Goal: Check status: Check status

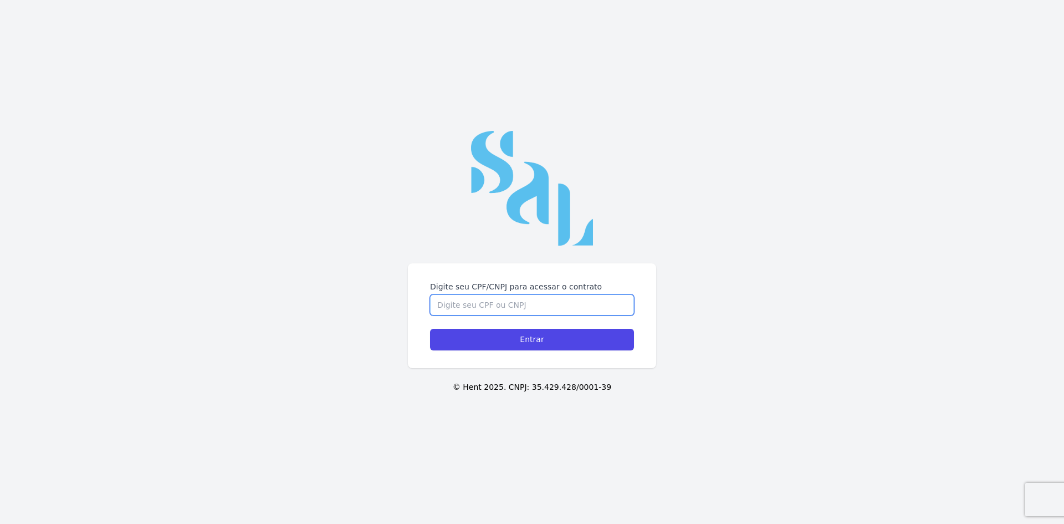
click at [453, 302] on input "Digite seu CPF/CNPJ para acessar o contrato" at bounding box center [532, 304] width 204 height 21
type input "00272793752"
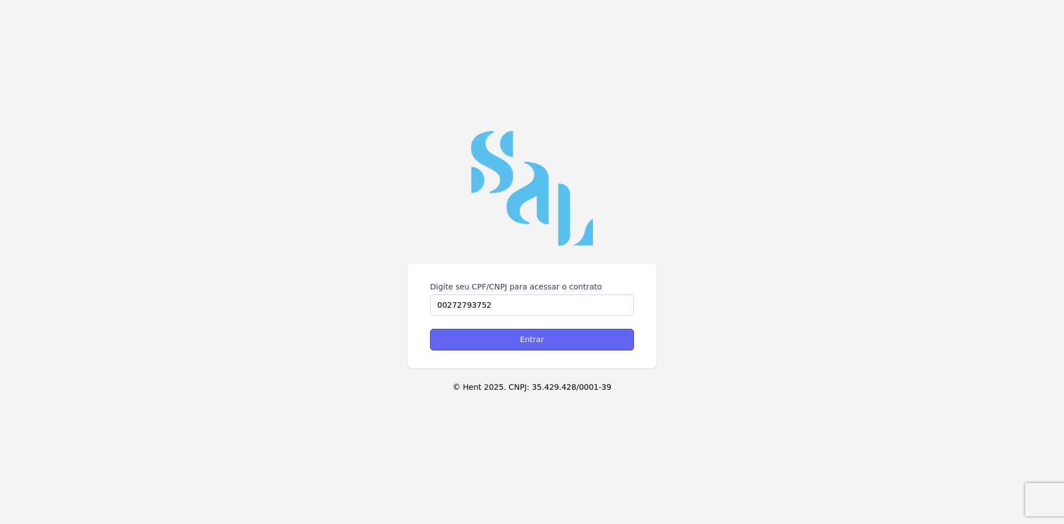
click at [543, 335] on input "Entrar" at bounding box center [532, 340] width 204 height 22
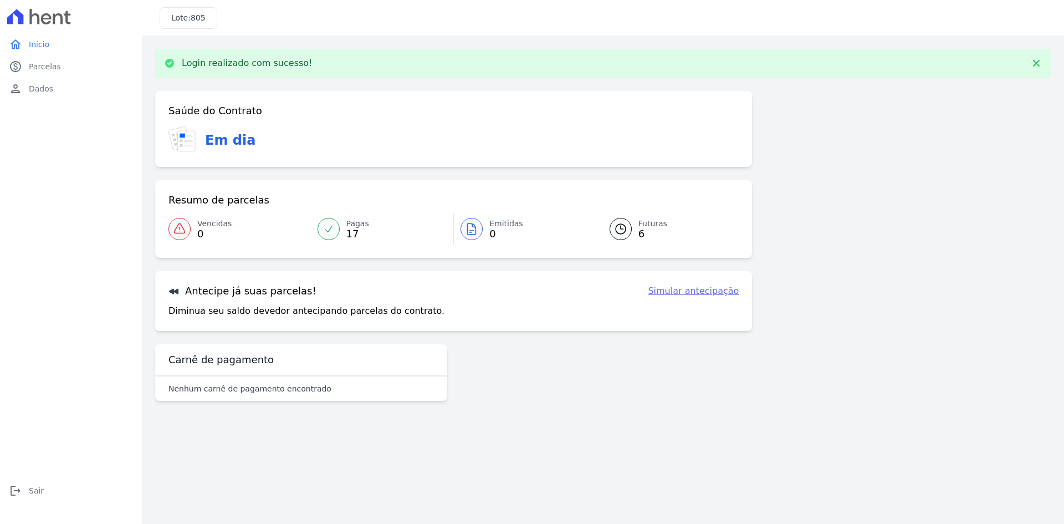
click at [346, 230] on span "17" at bounding box center [357, 234] width 23 height 9
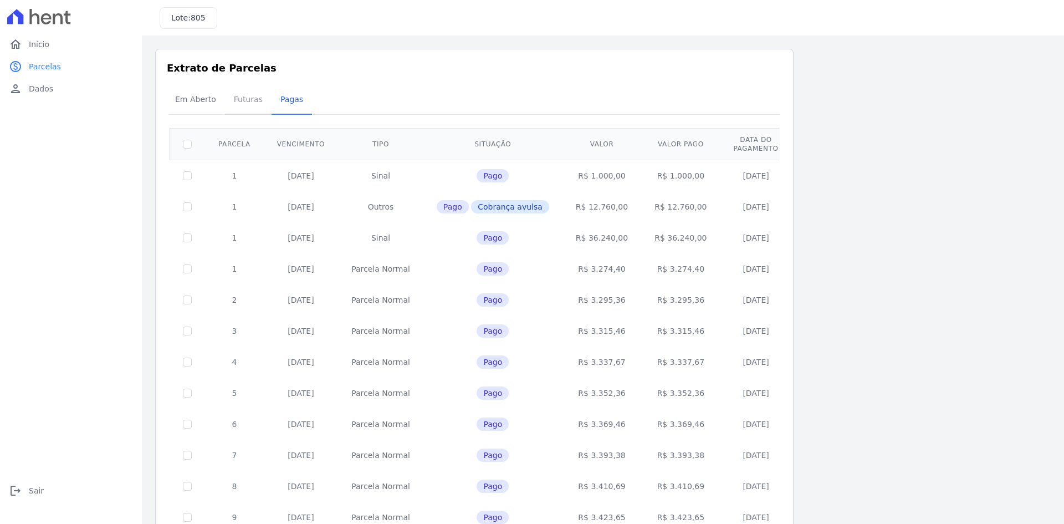
click at [237, 98] on span "Futuras" at bounding box center [248, 99] width 42 height 22
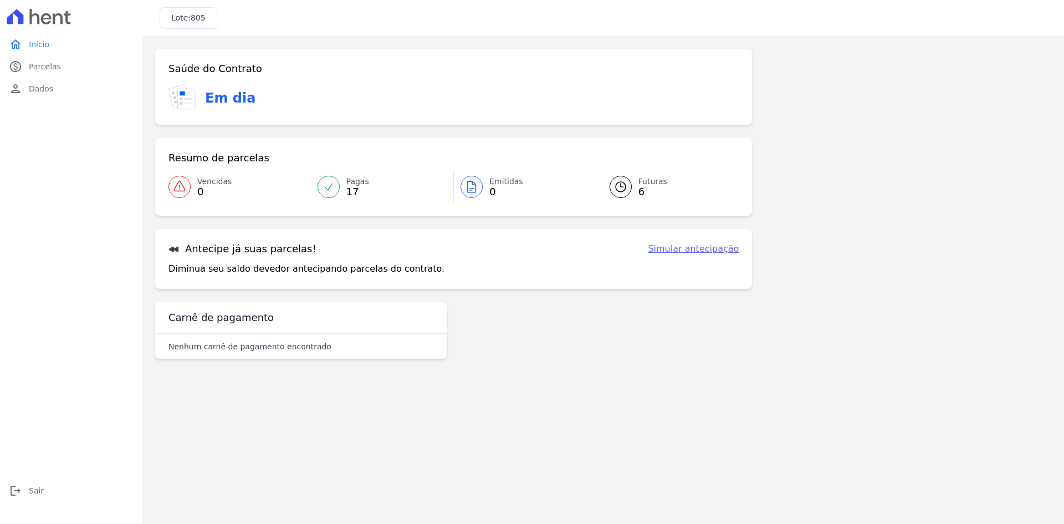
click at [332, 186] on icon at bounding box center [328, 186] width 11 height 11
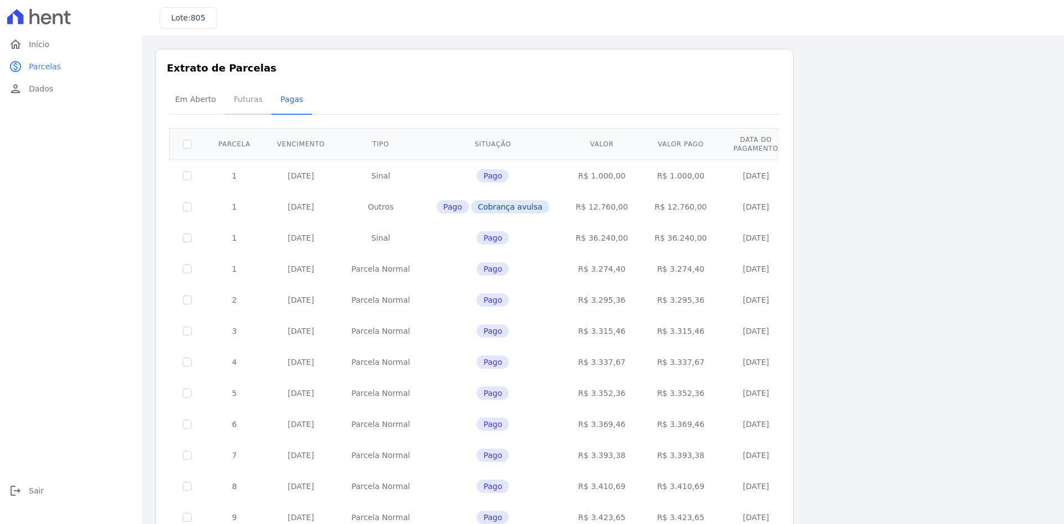
click at [246, 99] on span "Futuras" at bounding box center [248, 99] width 42 height 22
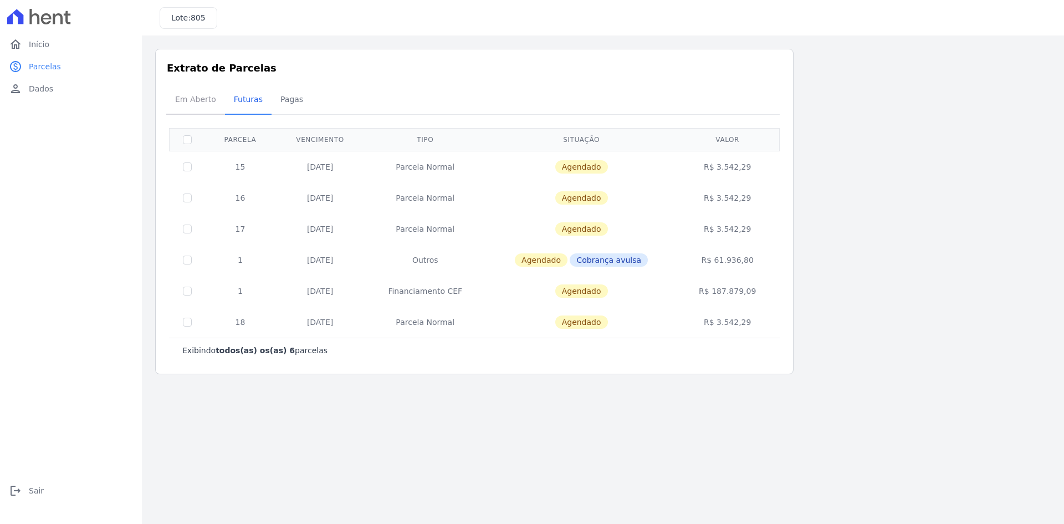
click at [198, 95] on span "Em Aberto" at bounding box center [196, 99] width 54 height 22
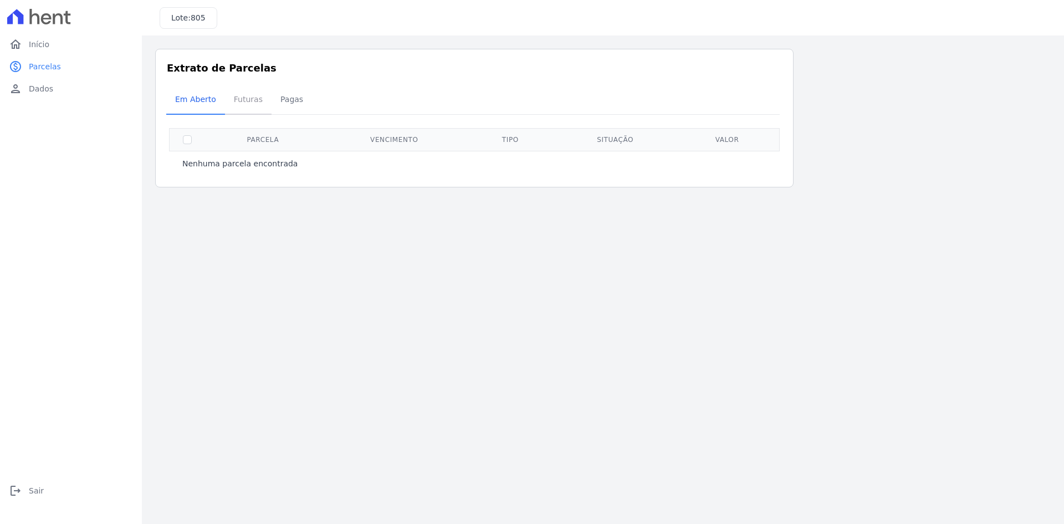
click at [242, 96] on span "Futuras" at bounding box center [248, 99] width 42 height 22
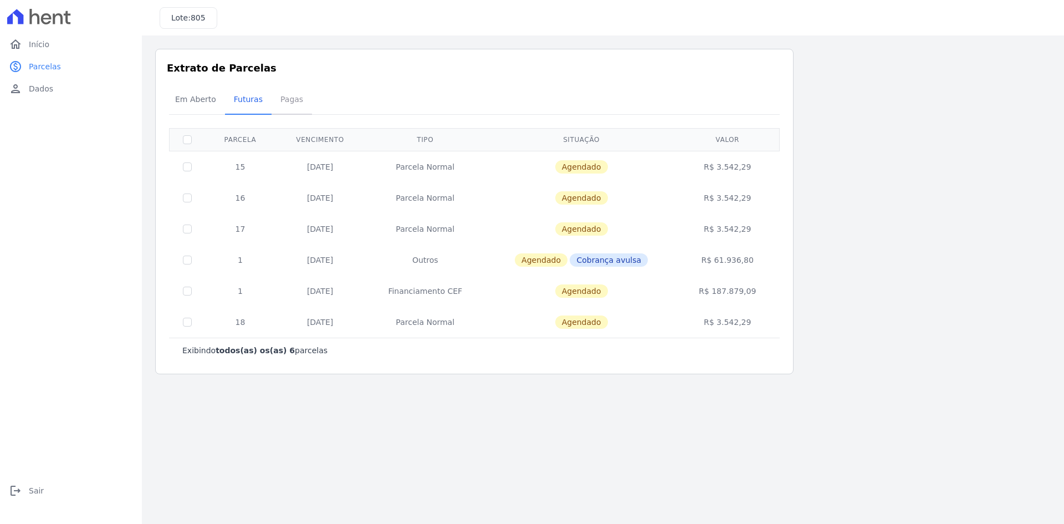
click at [283, 99] on span "Pagas" at bounding box center [292, 99] width 36 height 22
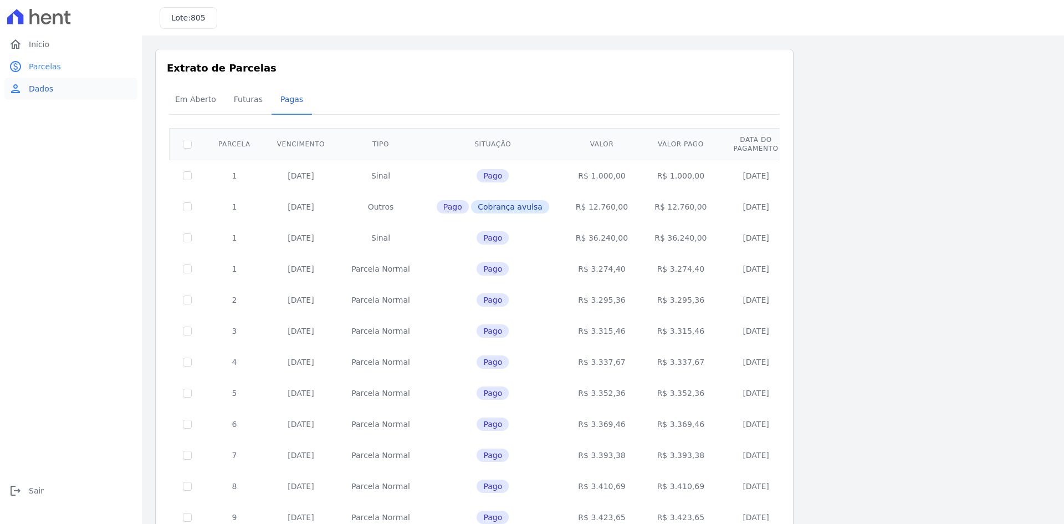
click at [42, 88] on span "Dados" at bounding box center [41, 88] width 24 height 11
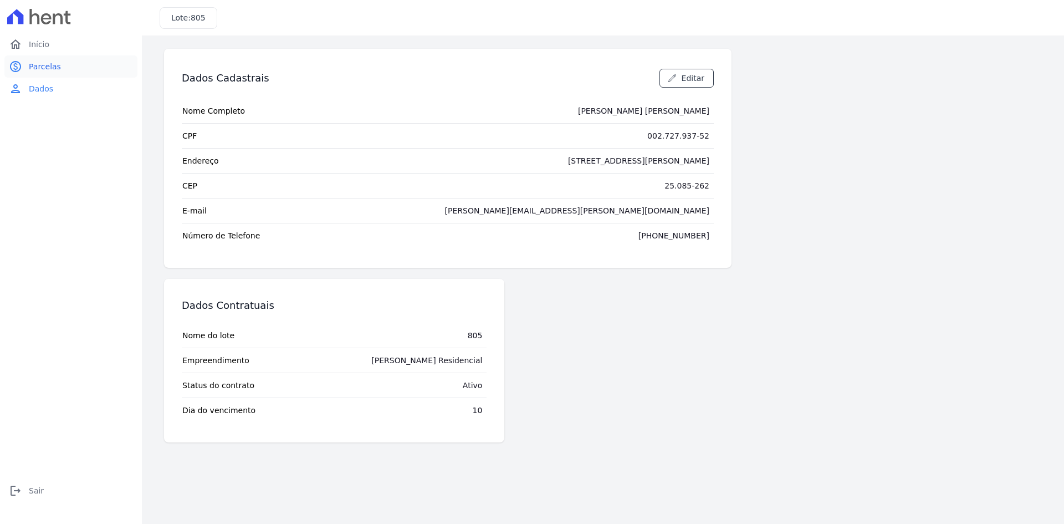
click at [38, 63] on span "Parcelas" at bounding box center [45, 66] width 32 height 11
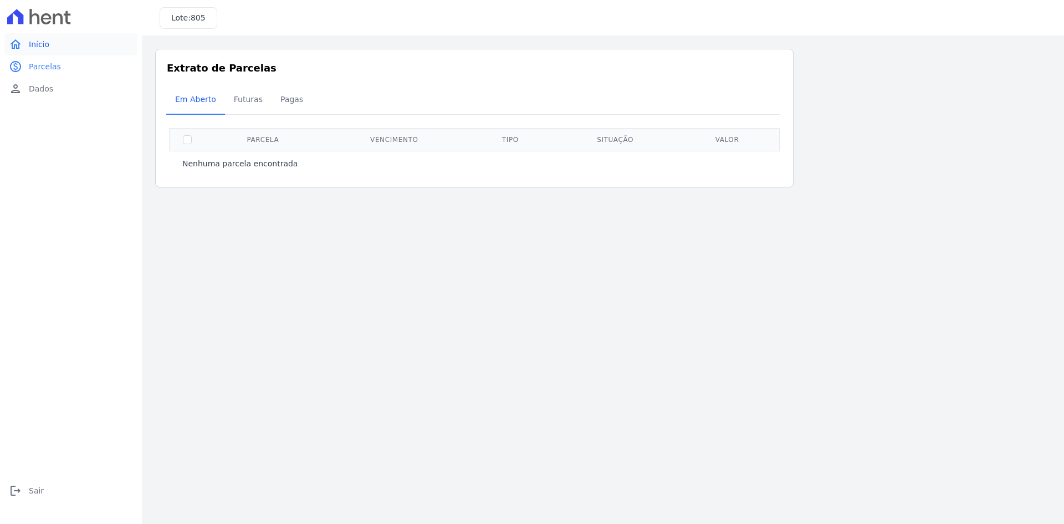
click at [34, 43] on span "Início" at bounding box center [39, 44] width 21 height 11
